Goal: Find specific page/section: Find specific page/section

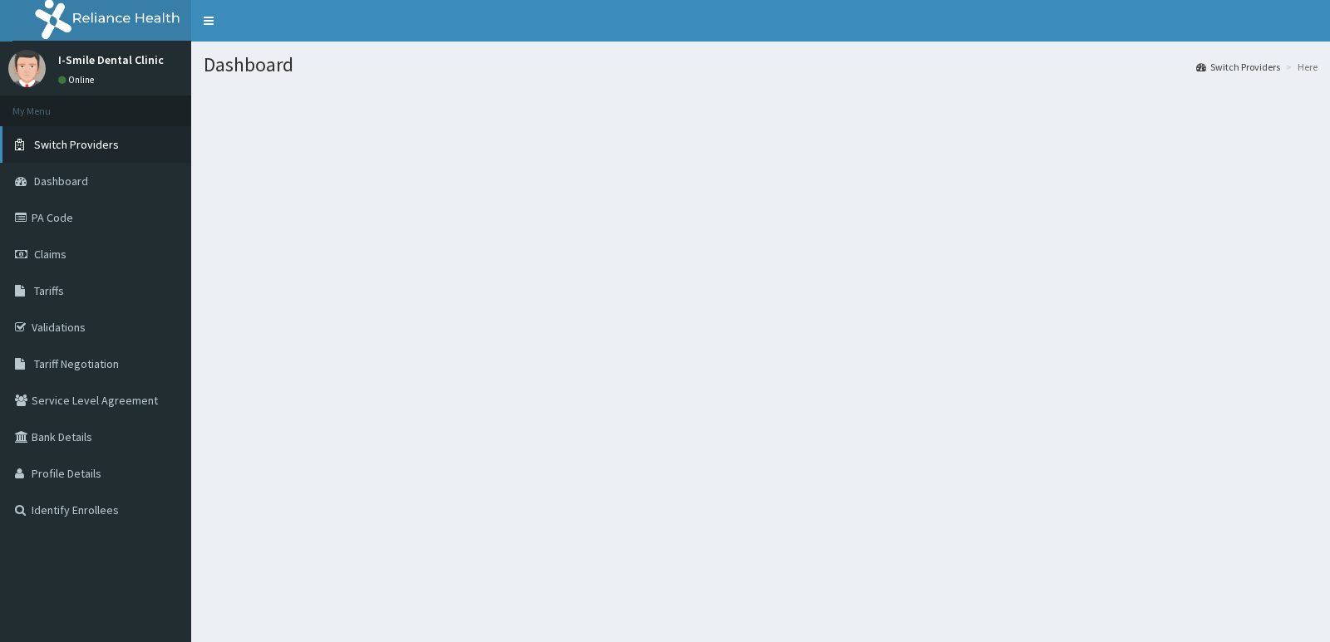
click at [112, 142] on span "Switch Providers" at bounding box center [76, 144] width 85 height 15
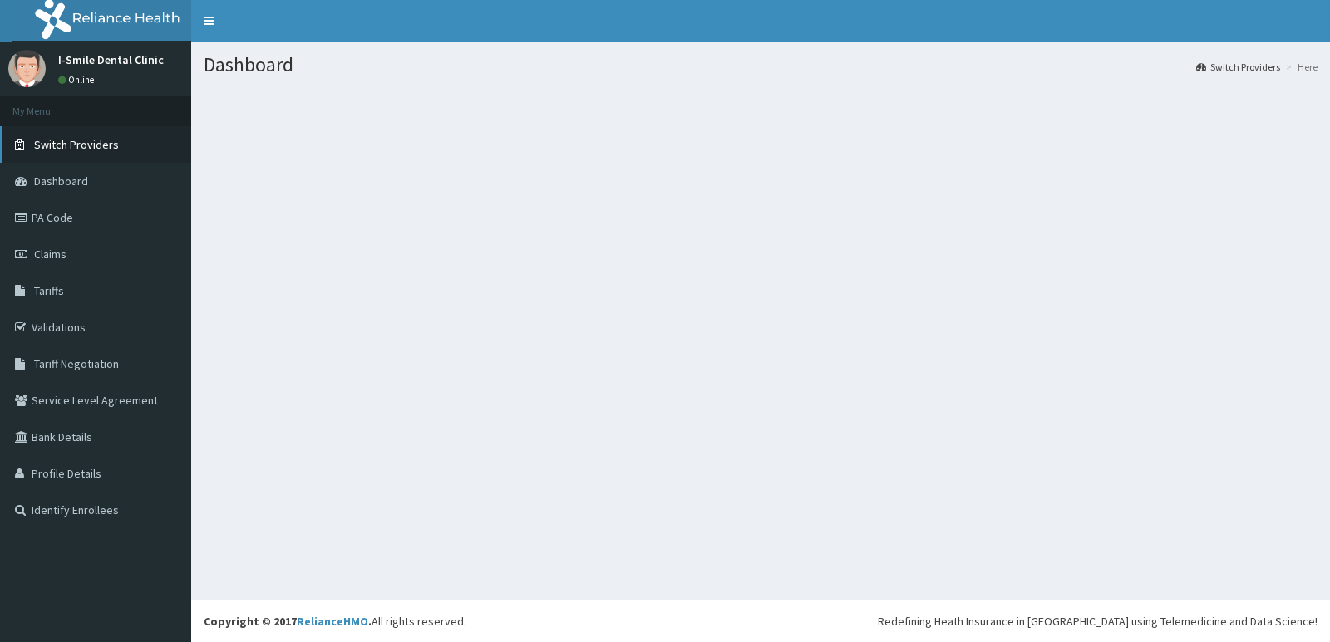
click at [42, 137] on span "Switch Providers" at bounding box center [76, 144] width 85 height 15
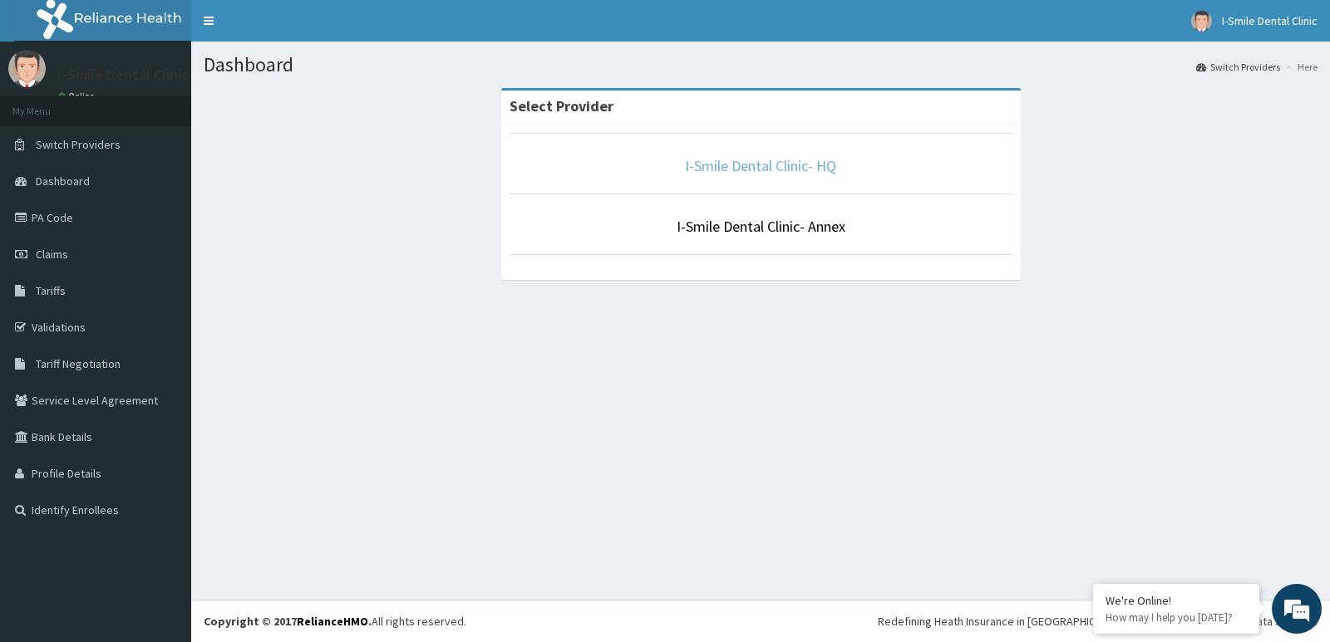
click at [745, 170] on link "I-Smile Dental Clinic- HQ" at bounding box center [760, 165] width 151 height 19
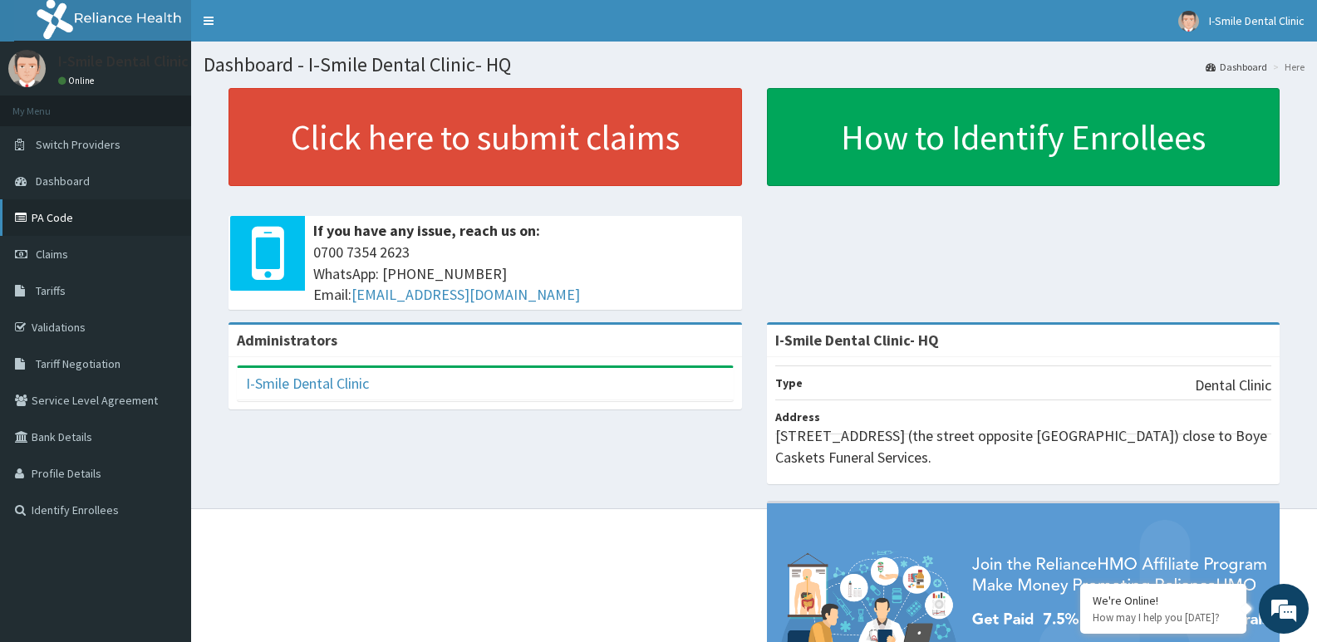
click at [87, 229] on link "PA Code" at bounding box center [95, 217] width 191 height 37
